Goal: Navigation & Orientation: Understand site structure

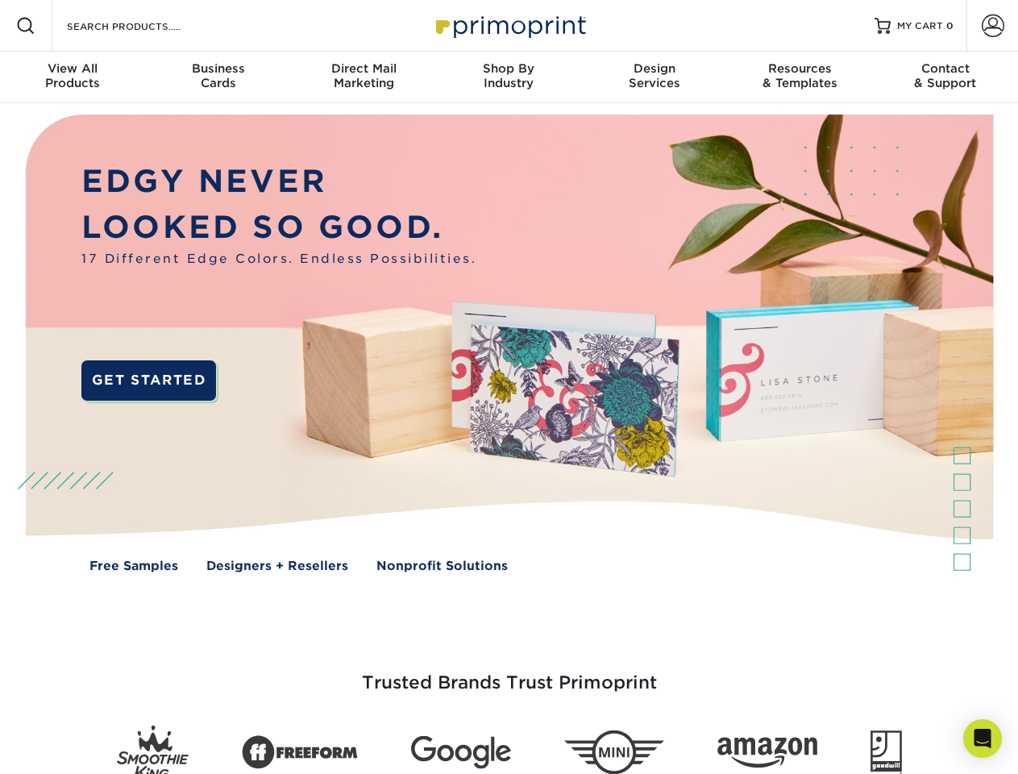
click at [509, 387] on img at bounding box center [509, 355] width 1008 height 504
click at [26, 26] on span at bounding box center [25, 25] width 19 height 19
click at [992, 26] on span at bounding box center [993, 26] width 23 height 23
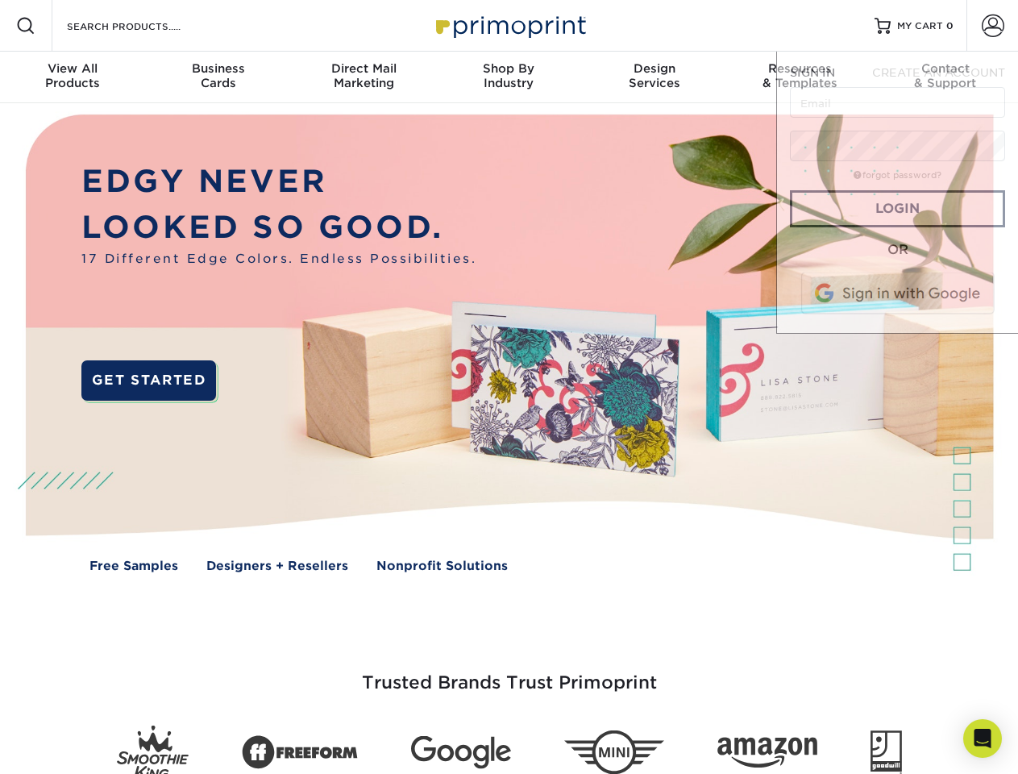
click at [73, 77] on div "View All Products" at bounding box center [72, 75] width 145 height 29
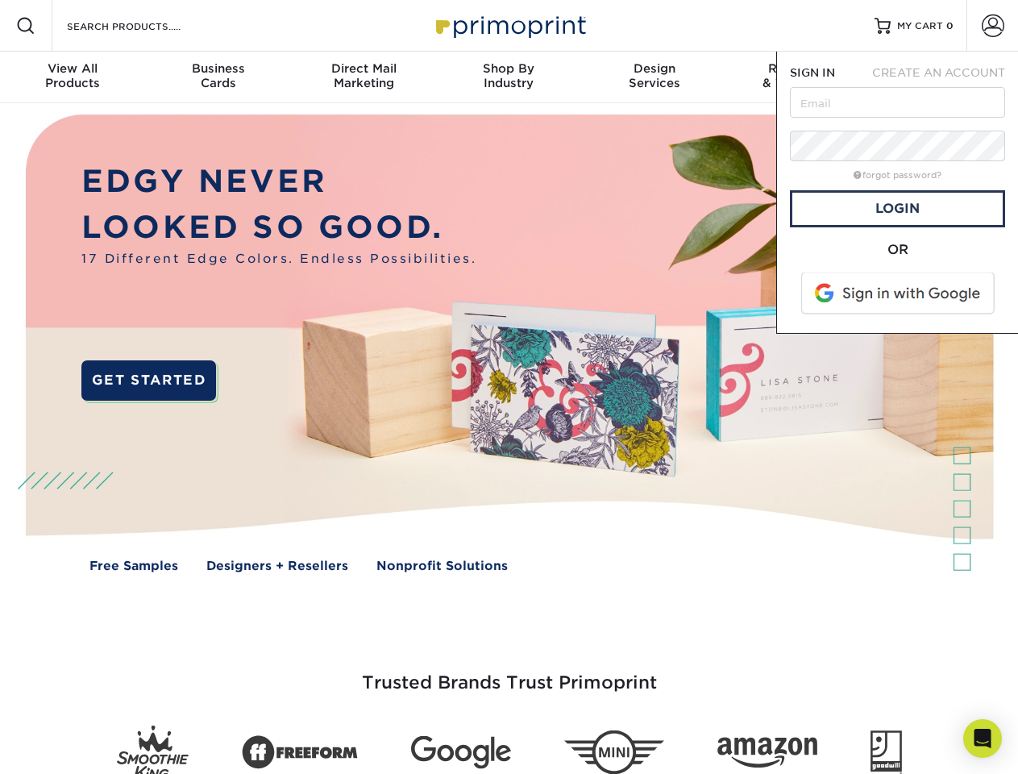
click at [218, 77] on div "Business Cards" at bounding box center [217, 75] width 145 height 29
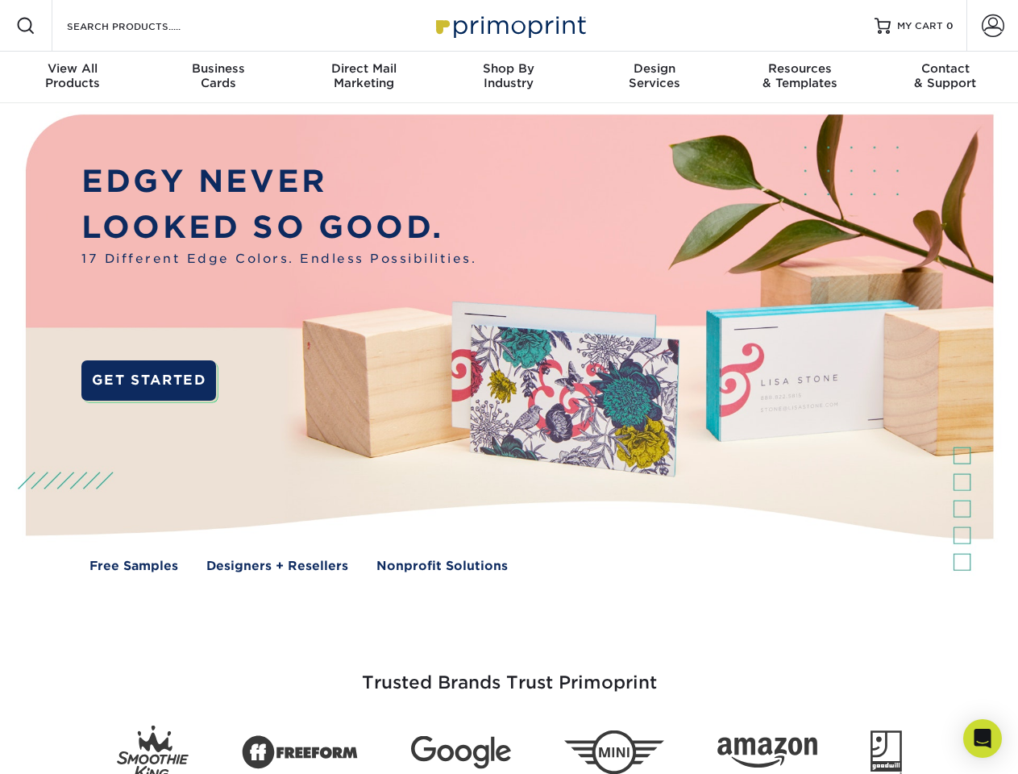
click at [364, 77] on div "Direct Mail Marketing" at bounding box center [363, 75] width 145 height 29
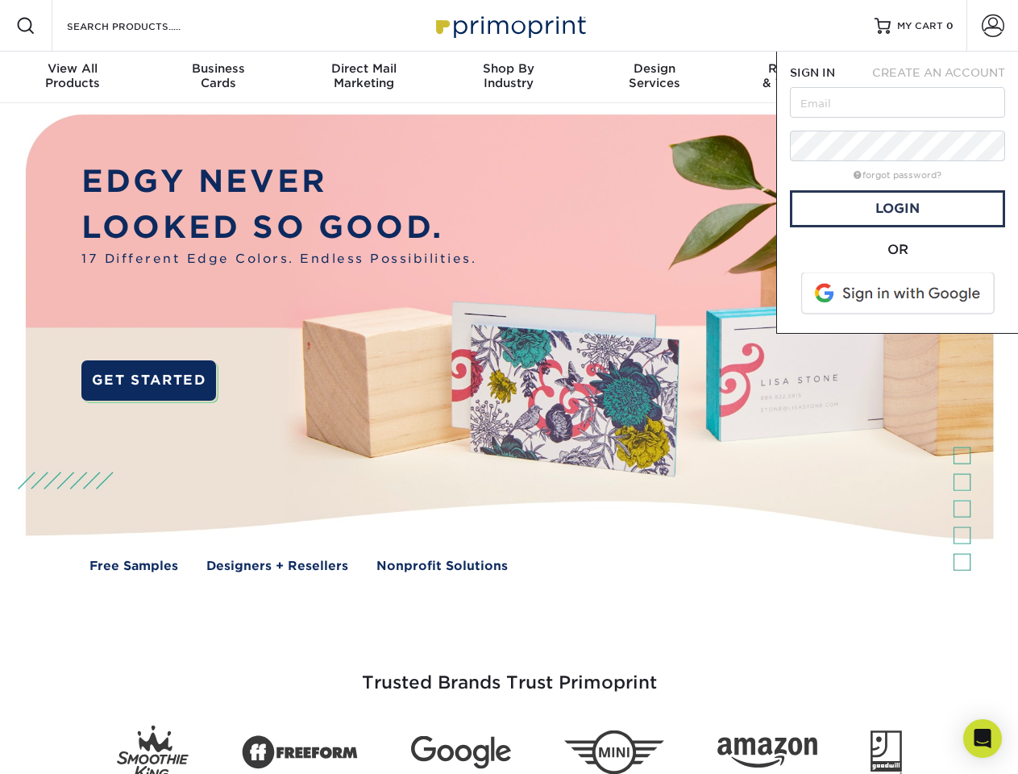
click at [509, 77] on div "Shop By Industry" at bounding box center [508, 75] width 145 height 29
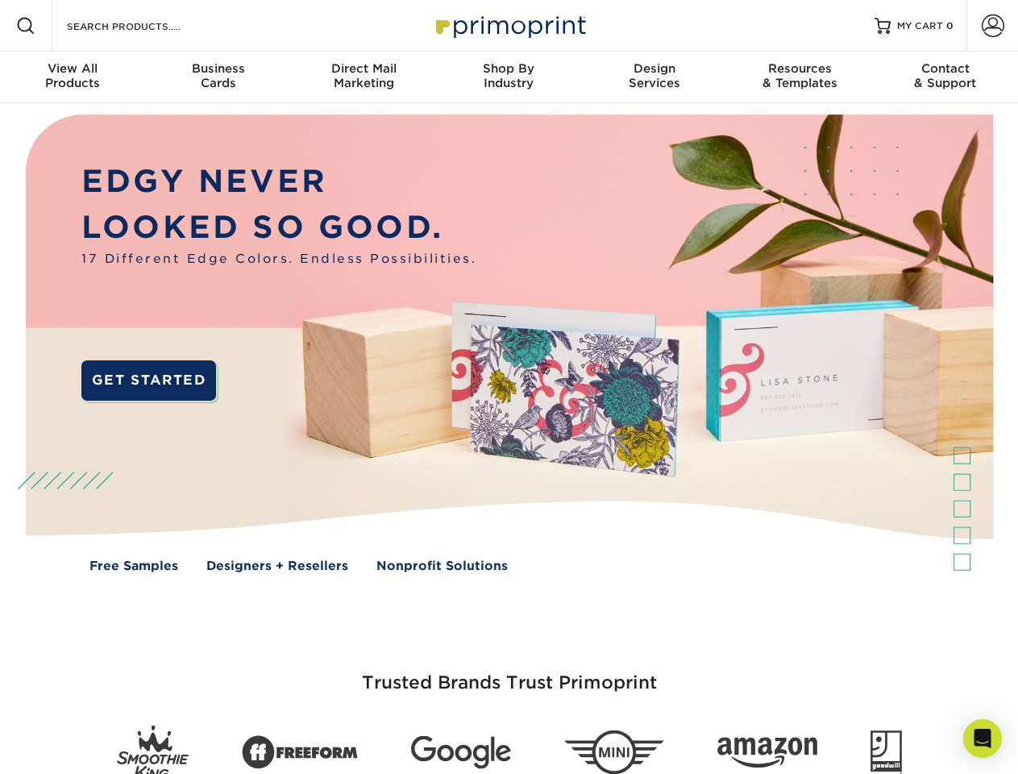
click at [655, 77] on div "Design Services" at bounding box center [654, 75] width 145 height 29
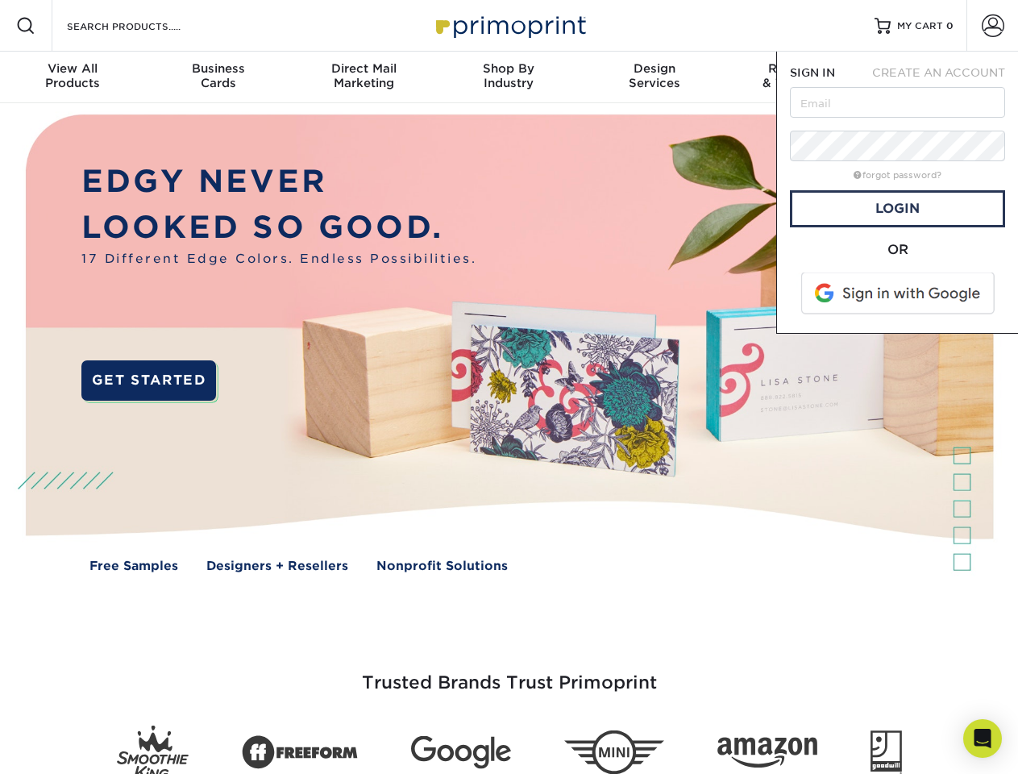
click at [800, 77] on span "SIGN IN" at bounding box center [812, 72] width 45 height 13
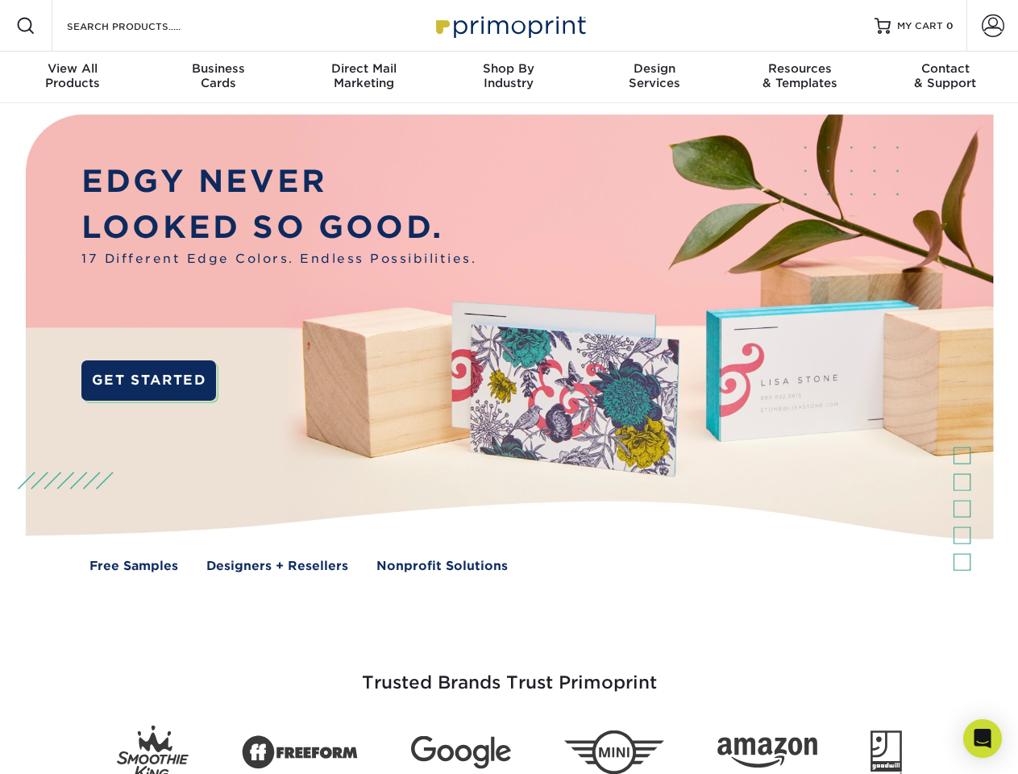
click at [946, 77] on div "Contact & Support" at bounding box center [945, 75] width 145 height 29
